Goal: Contribute content

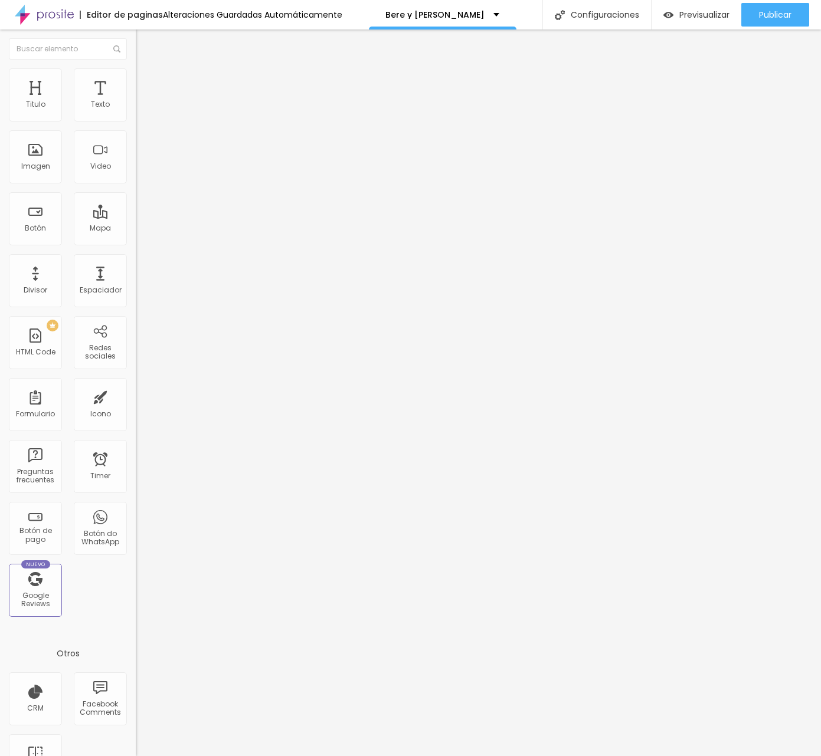
click at [136, 111] on input "[URL][DOMAIN_NAME]" at bounding box center [207, 105] width 142 height 12
paste input "124501886"
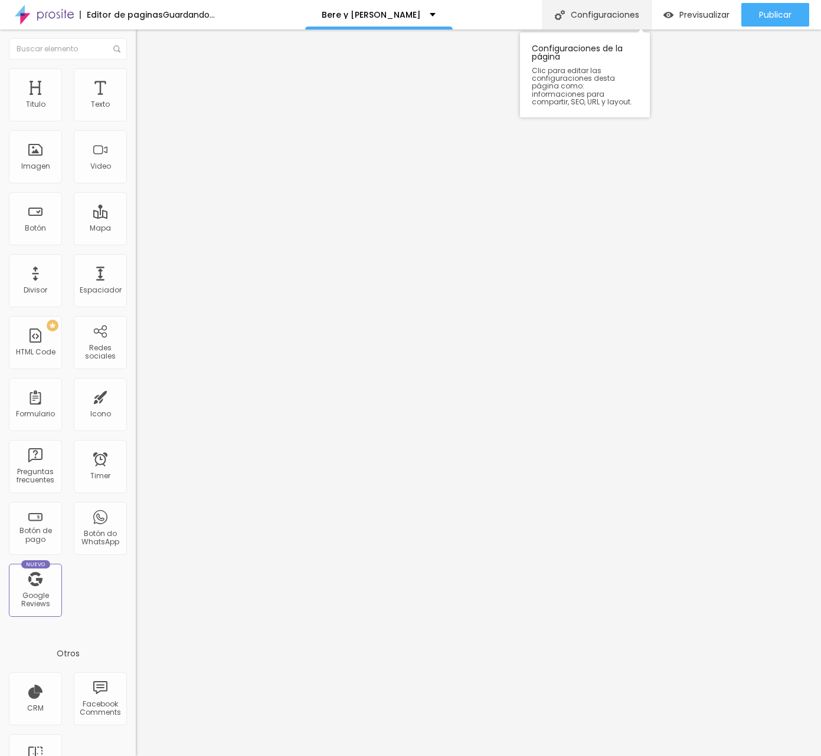
type input "[URL][DOMAIN_NAME]"
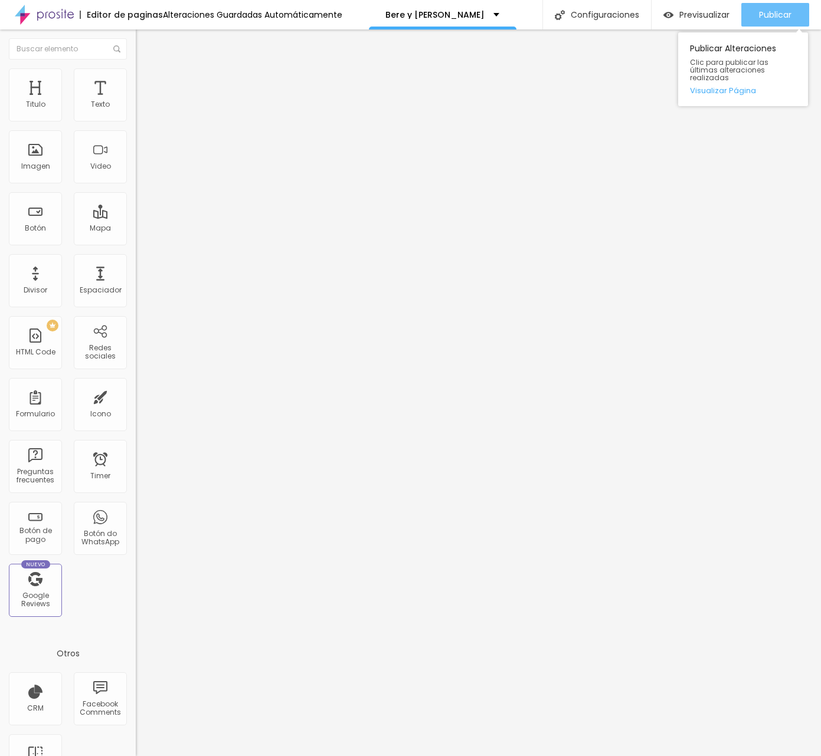
click at [765, 8] on div "Publicar" at bounding box center [775, 15] width 32 height 24
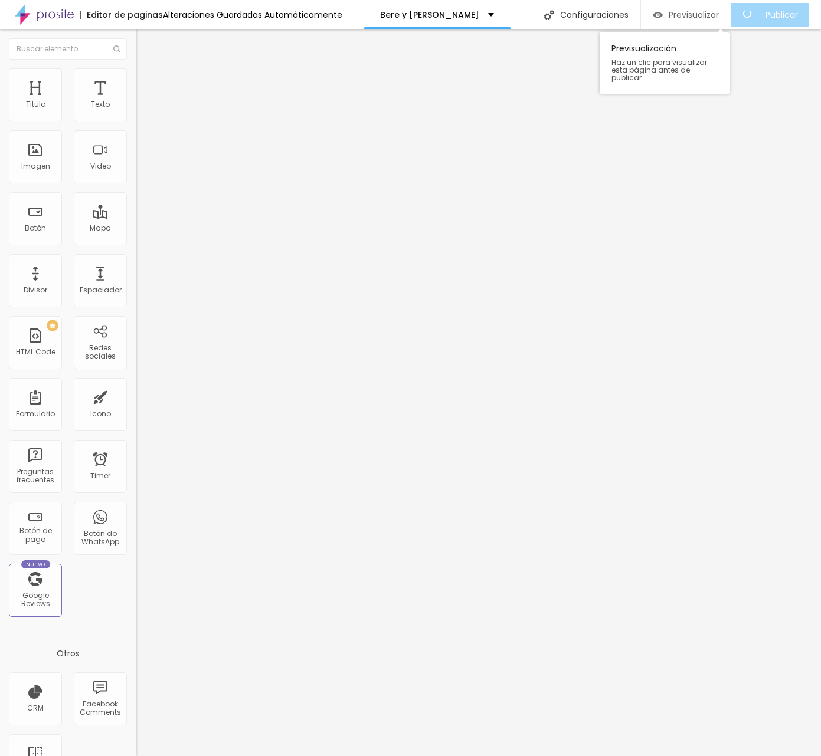
click at [686, 10] on span "Previsualizar" at bounding box center [694, 14] width 50 height 9
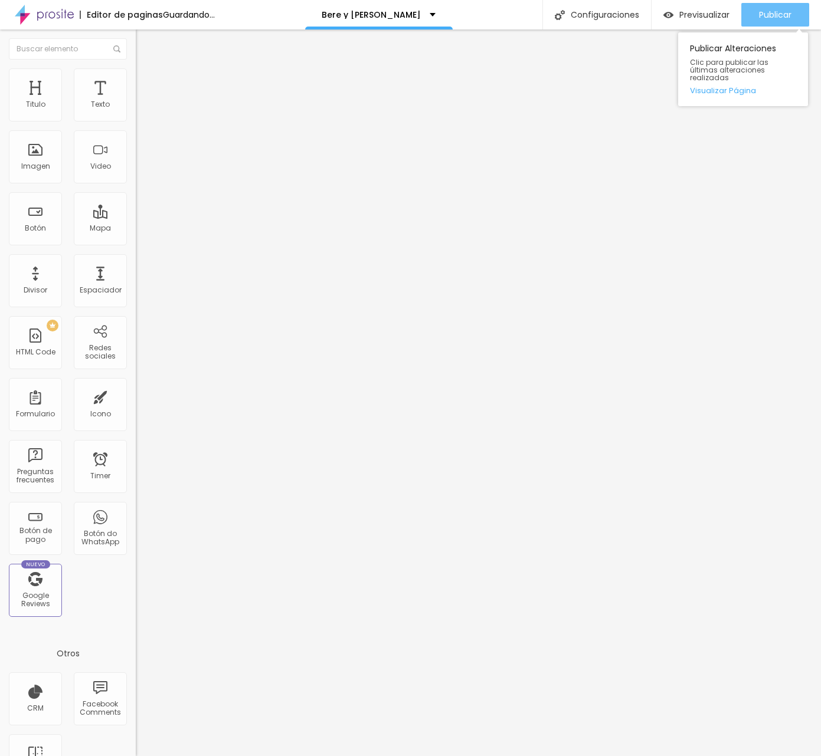
click at [768, 11] on span "Publicar" at bounding box center [775, 14] width 32 height 9
